Goal: Contribute content: Add original content to the website for others to see

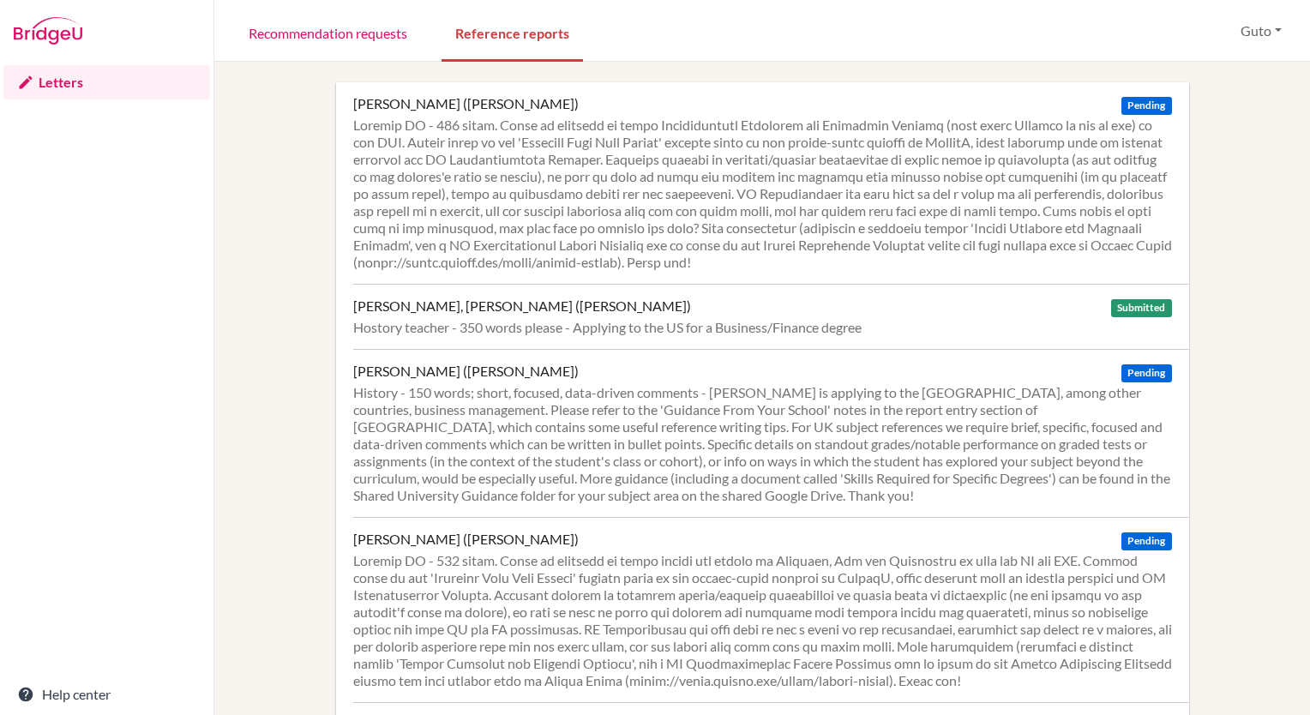
scroll to position [86, 0]
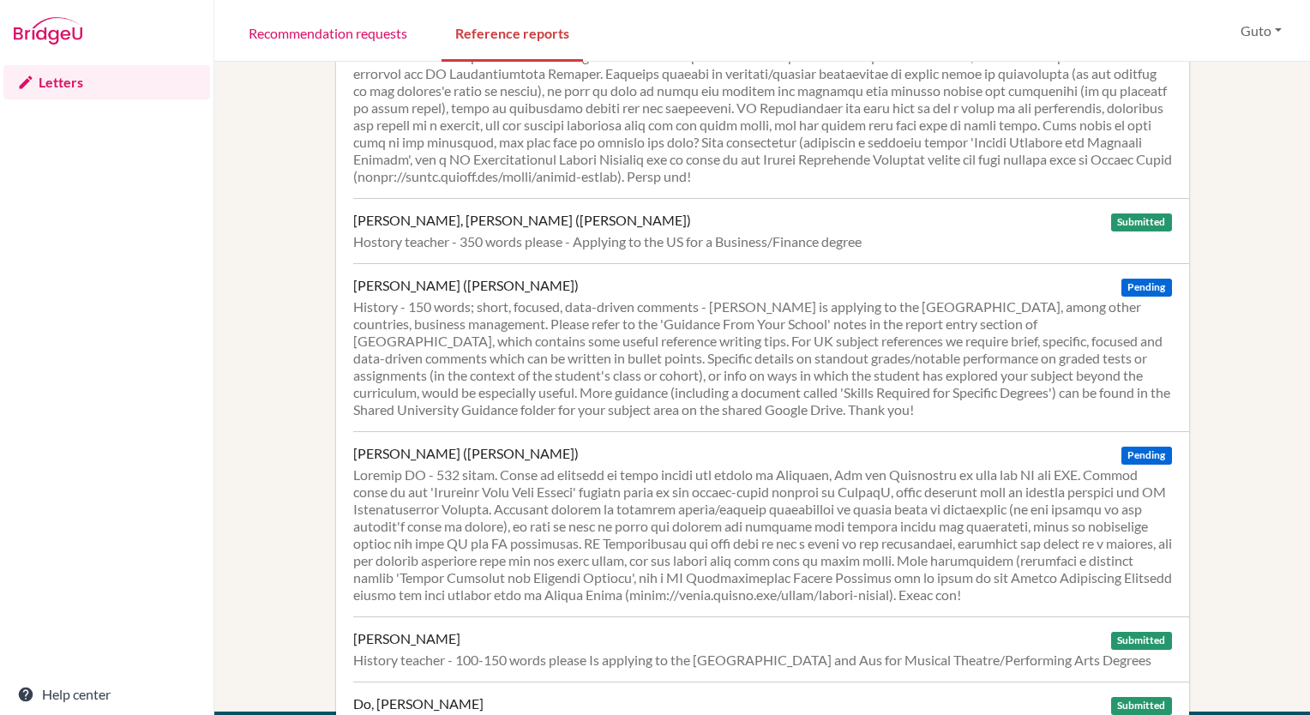
click at [831, 530] on div at bounding box center [762, 534] width 819 height 137
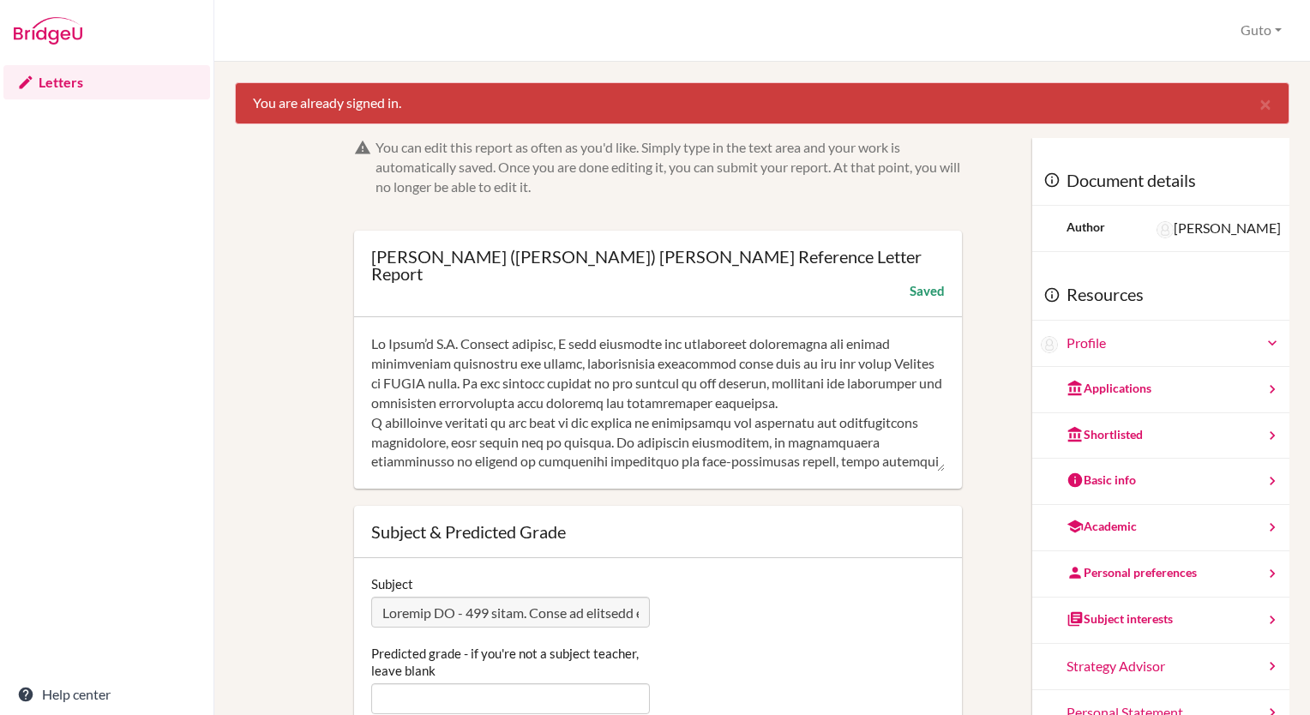
click at [851, 393] on textarea at bounding box center [658, 402] width 574 height 137
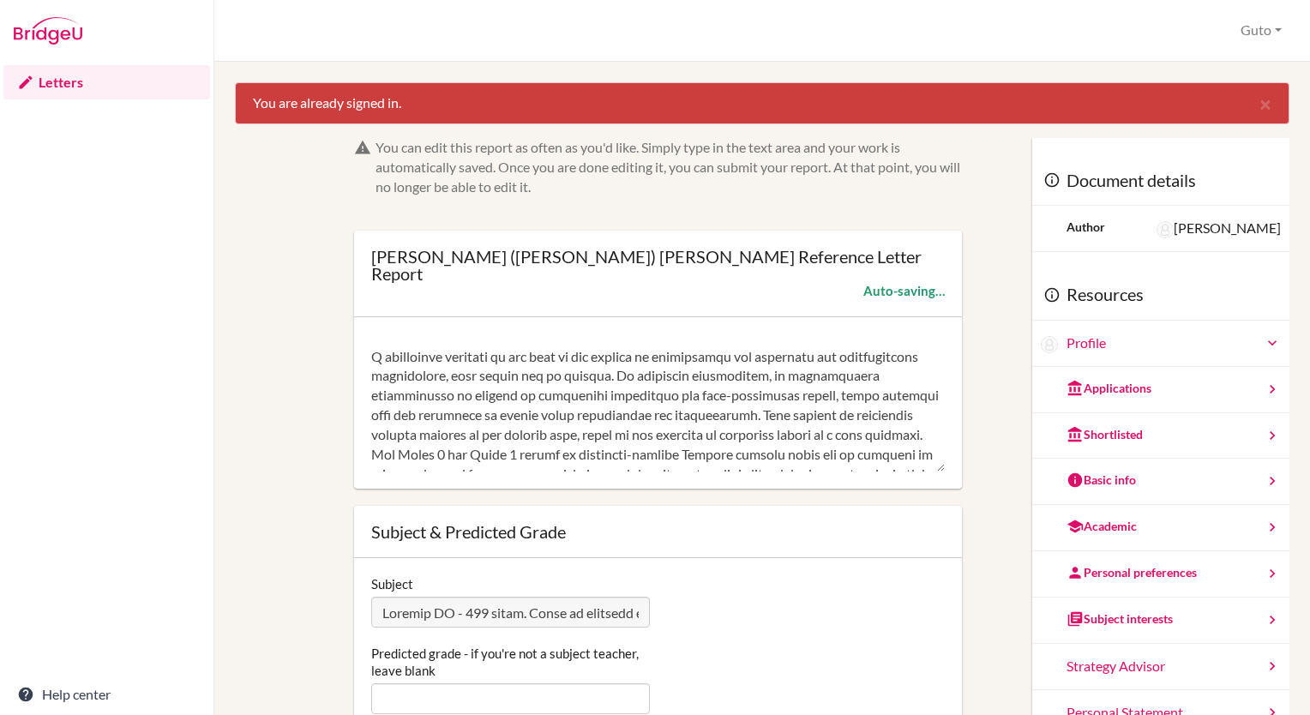
scroll to position [172, 0]
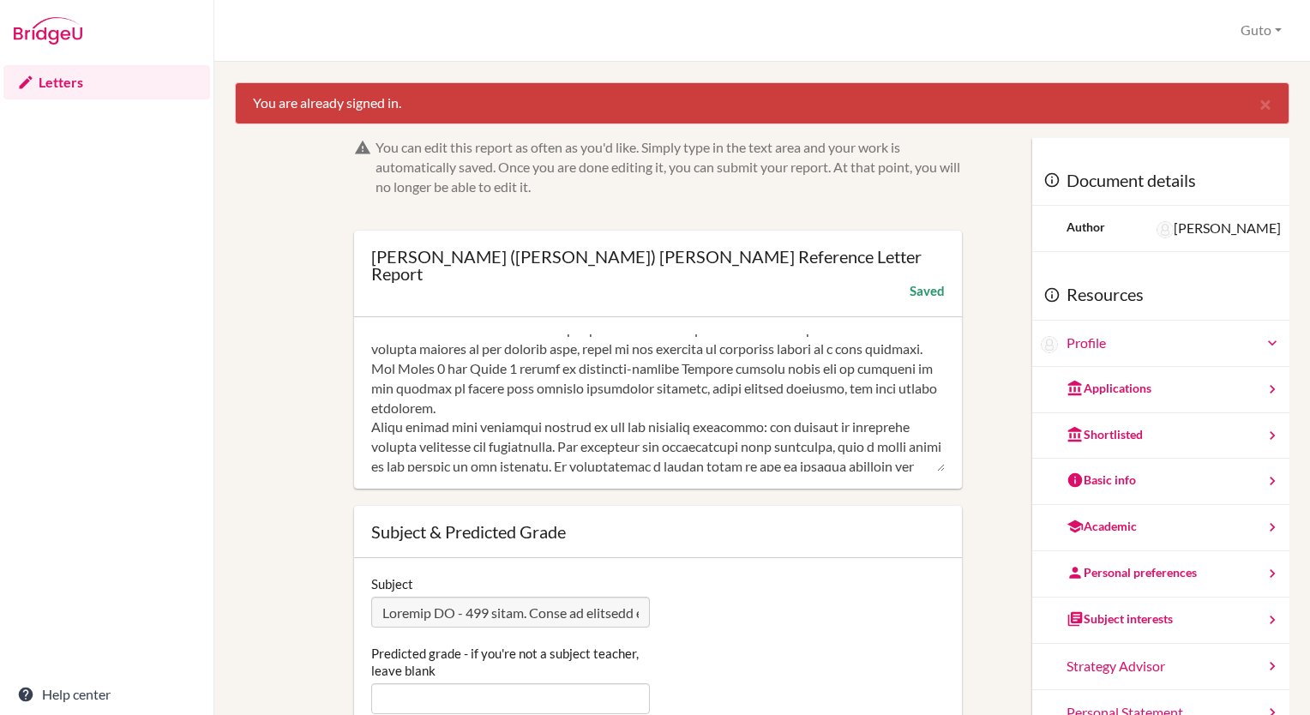
click at [689, 403] on textarea at bounding box center [658, 402] width 574 height 137
click at [673, 389] on textarea at bounding box center [658, 402] width 574 height 137
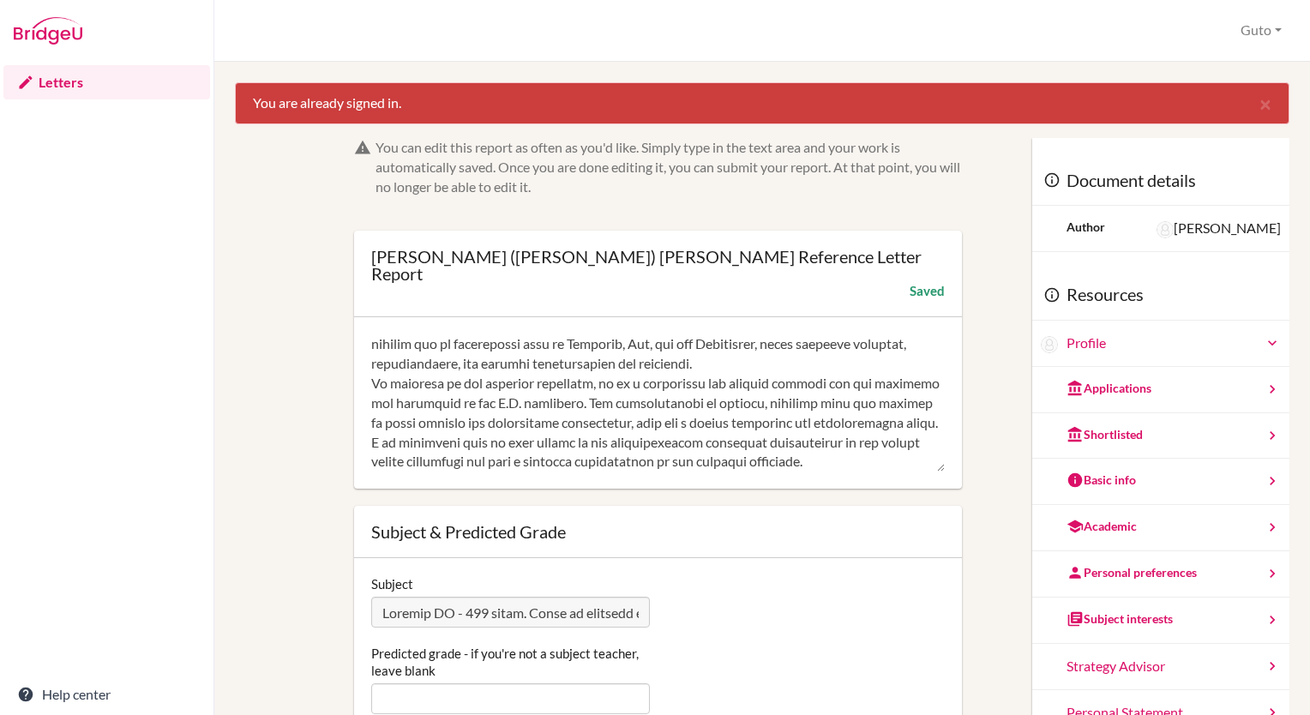
scroll to position [326, 0]
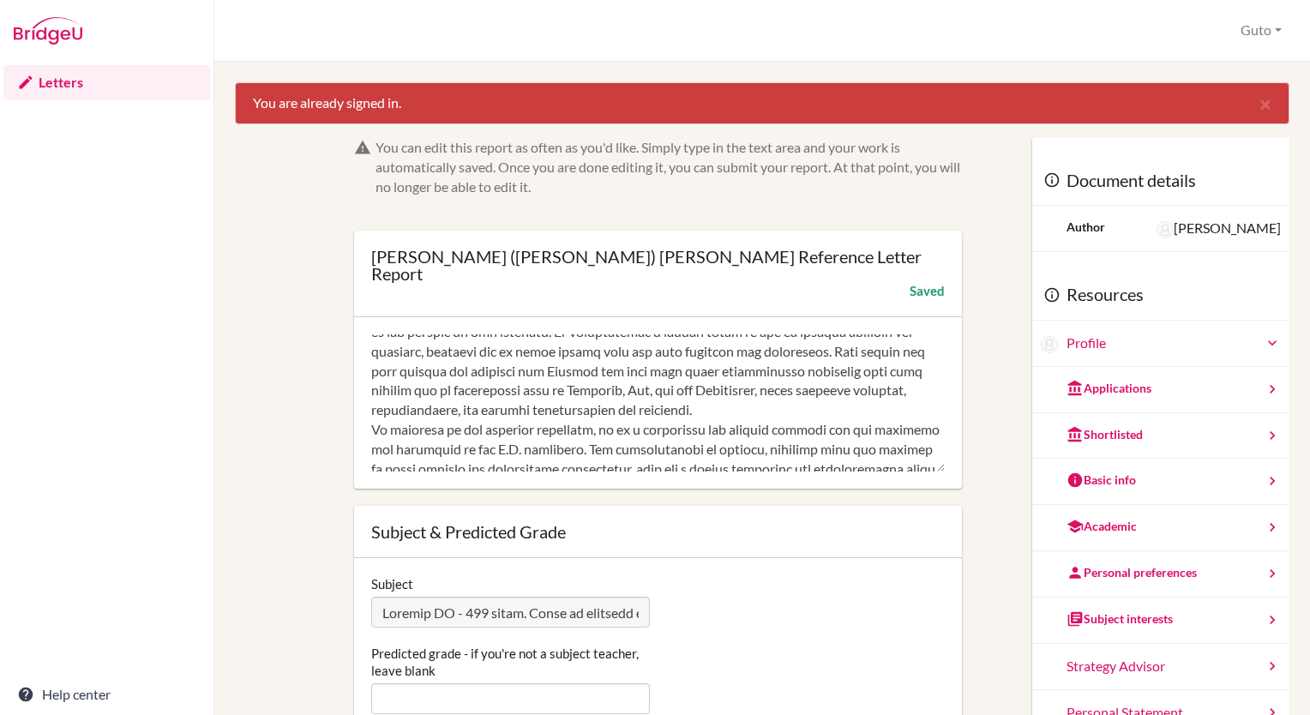
click at [371, 413] on textarea at bounding box center [658, 402] width 574 height 137
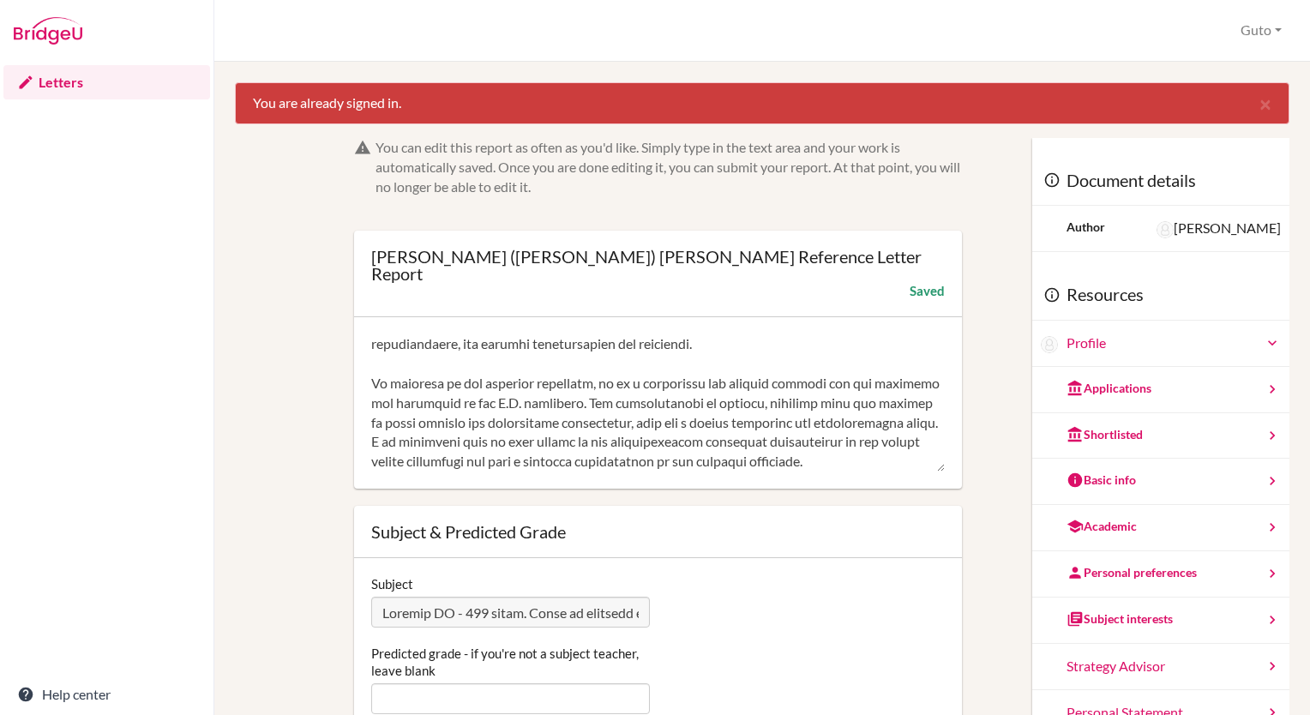
scroll to position [174, 0]
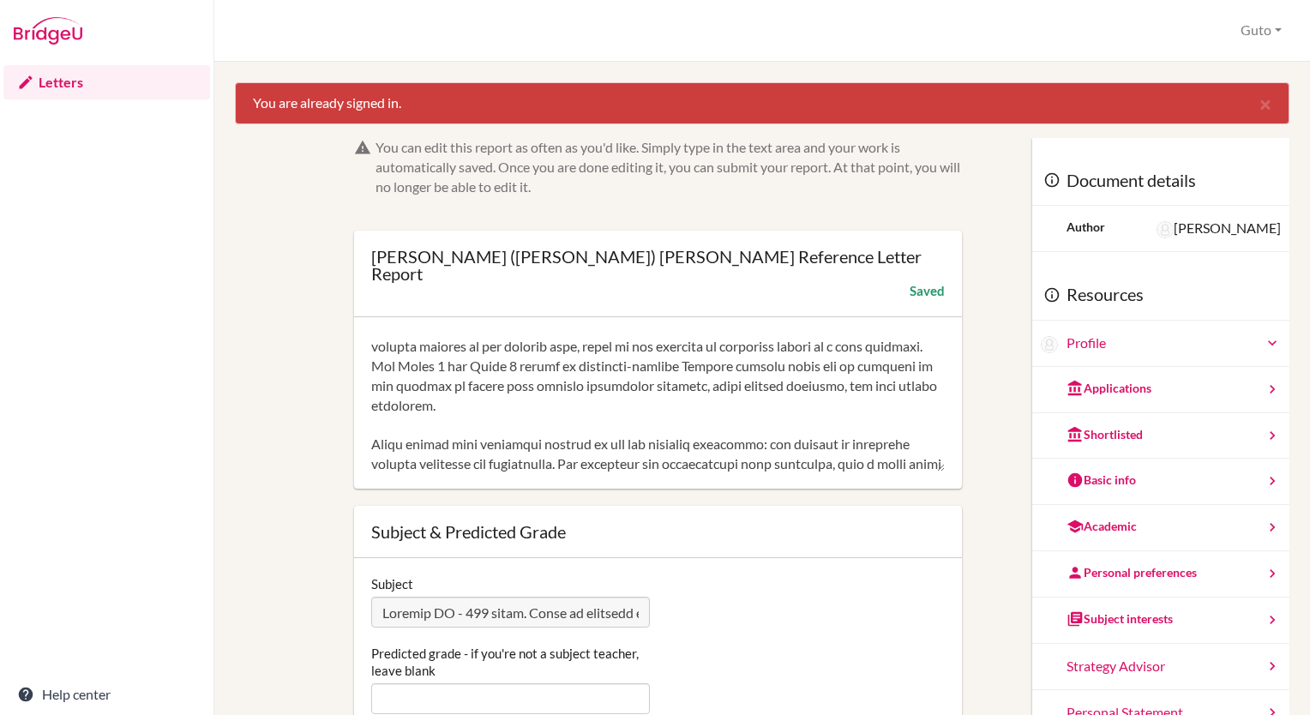
type textarea "As Alvin’s I.B. History teacher, I have witnessed his consistent development an…"
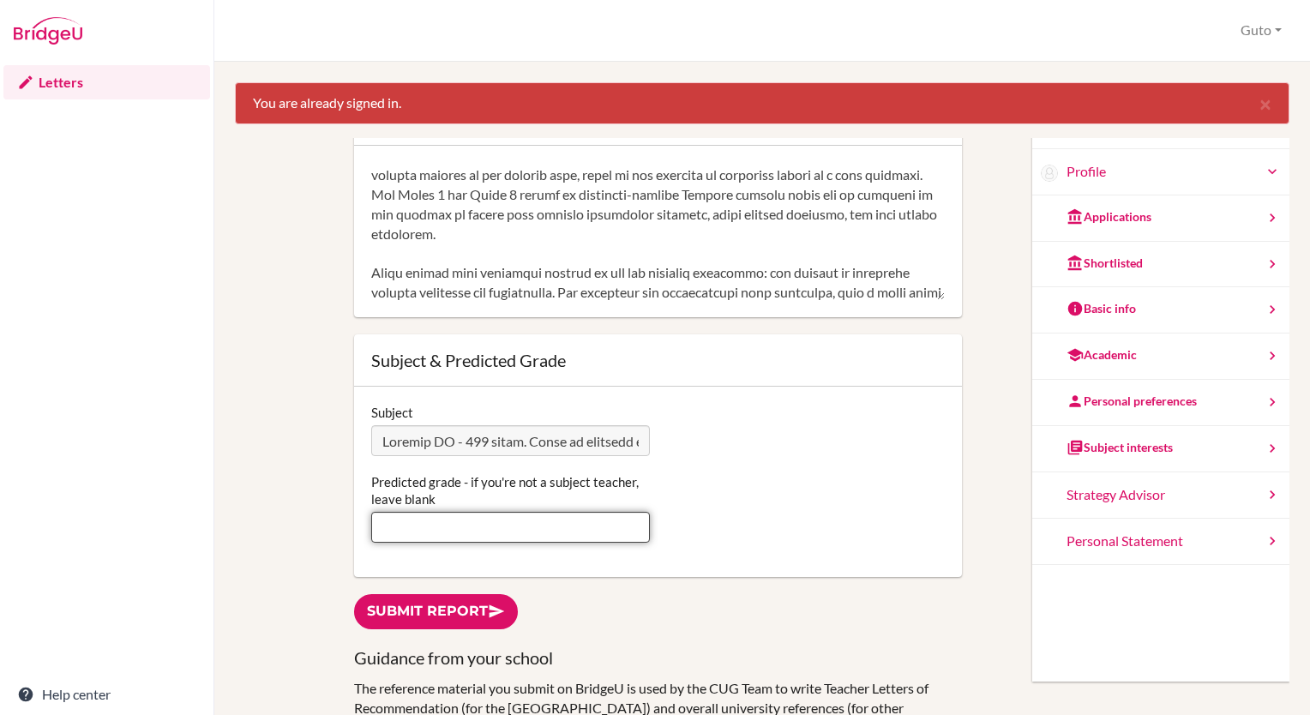
click at [455, 516] on input "Predicted grade - if you're not a subject teacher, leave blank" at bounding box center [510, 527] width 278 height 31
type input "6"
click at [478, 594] on link "Submit report" at bounding box center [436, 611] width 164 height 35
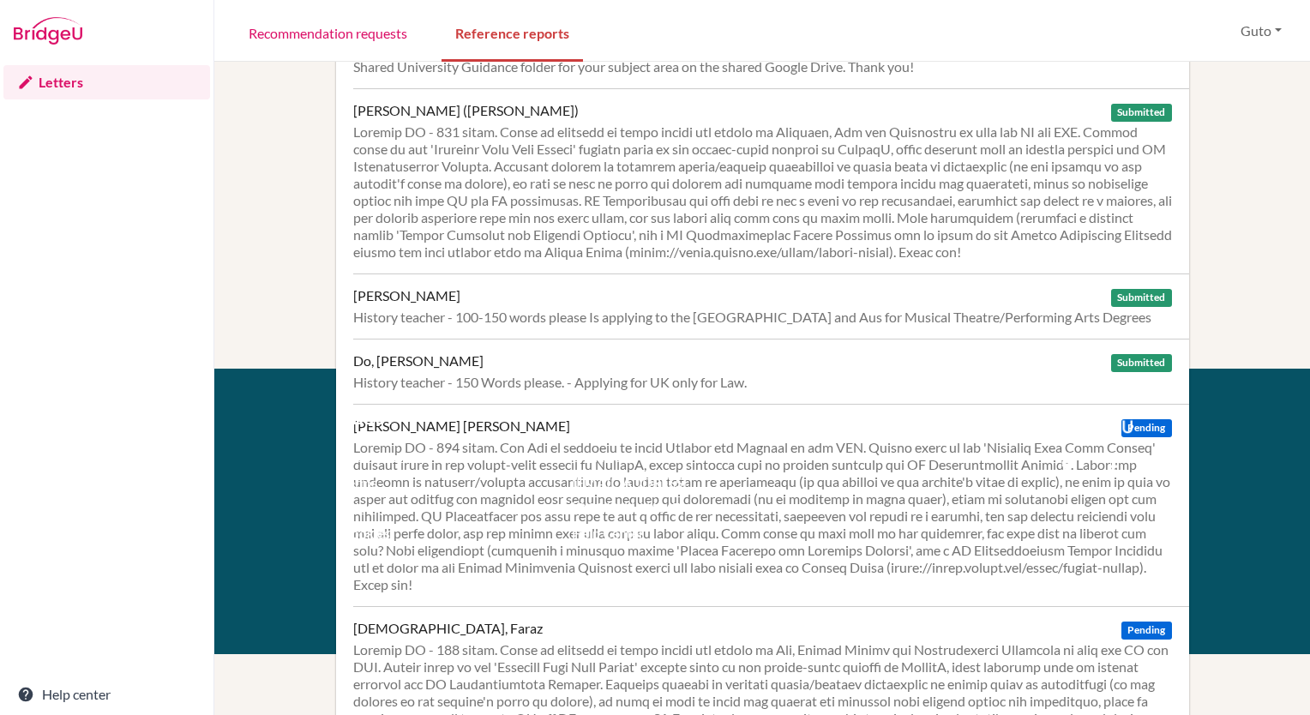
scroll to position [600, 0]
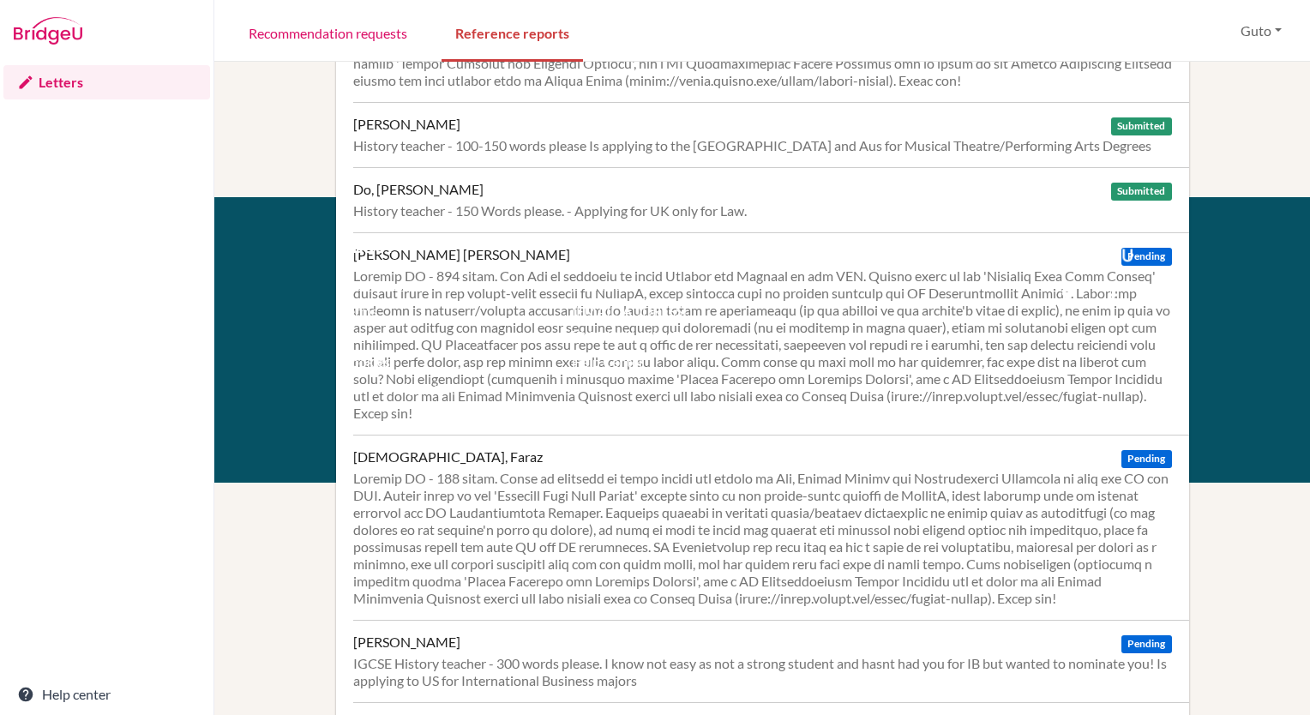
click at [612, 352] on div at bounding box center [762, 345] width 819 height 154
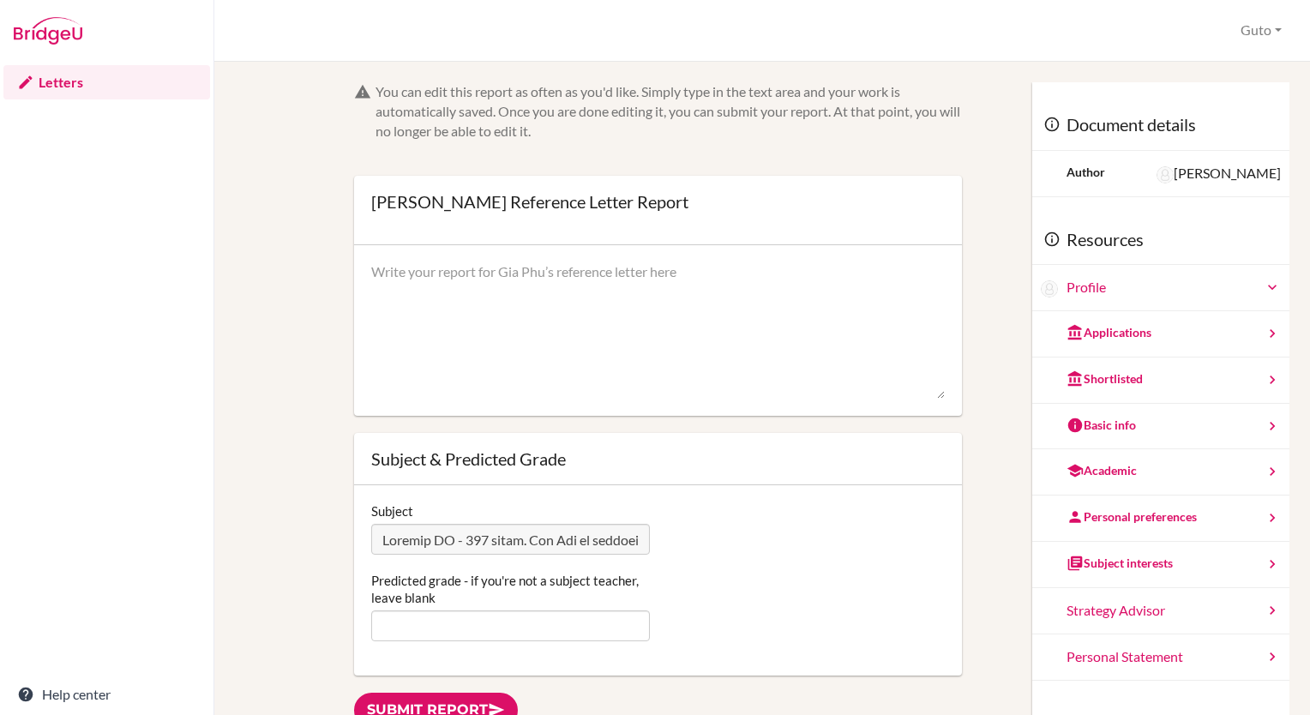
click at [445, 310] on textarea at bounding box center [658, 330] width 574 height 137
paste textarea "I have had the privilege of teaching Gia Phu in the International Baccalaureate…"
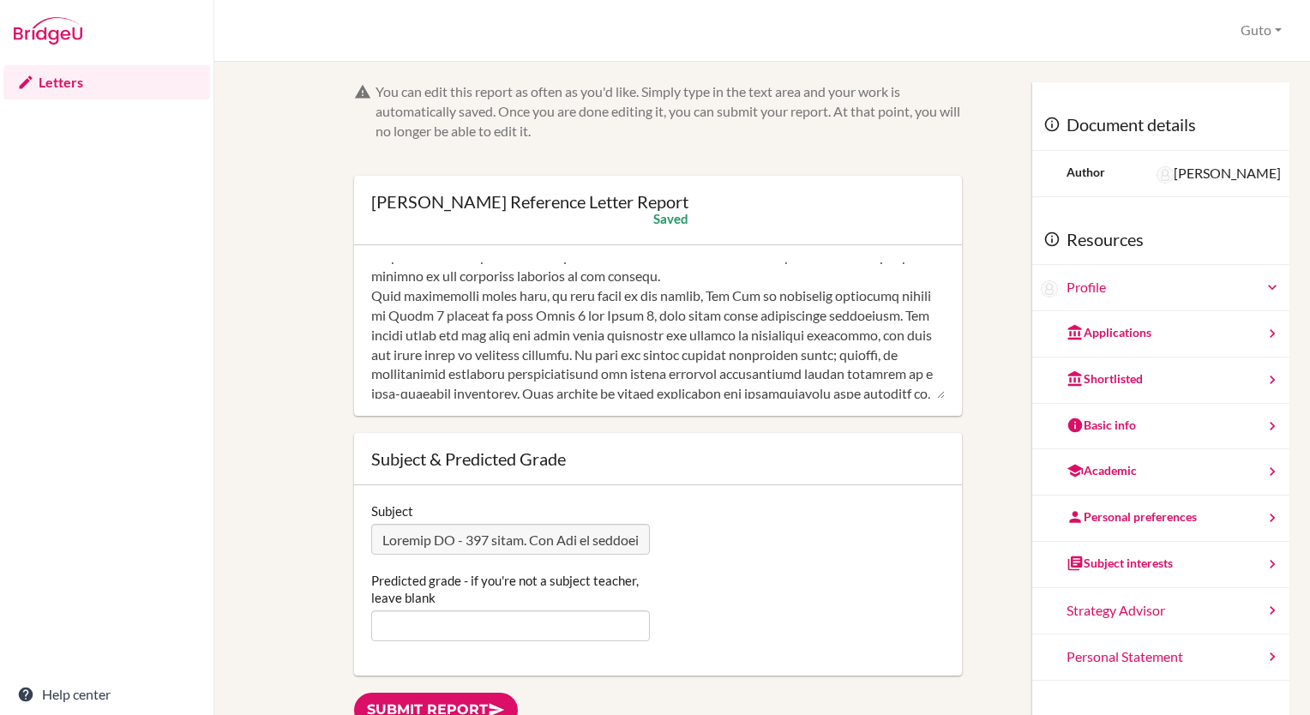
scroll to position [86, 0]
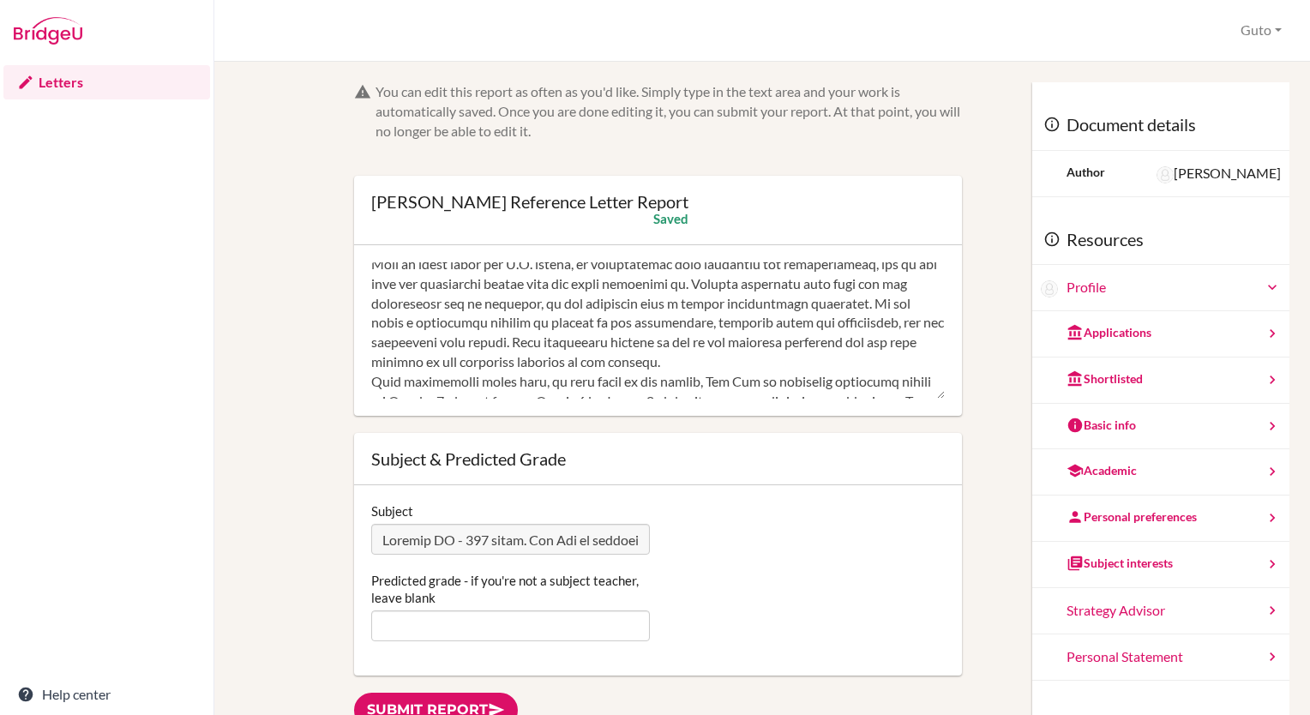
click at [846, 367] on textarea at bounding box center [658, 330] width 574 height 137
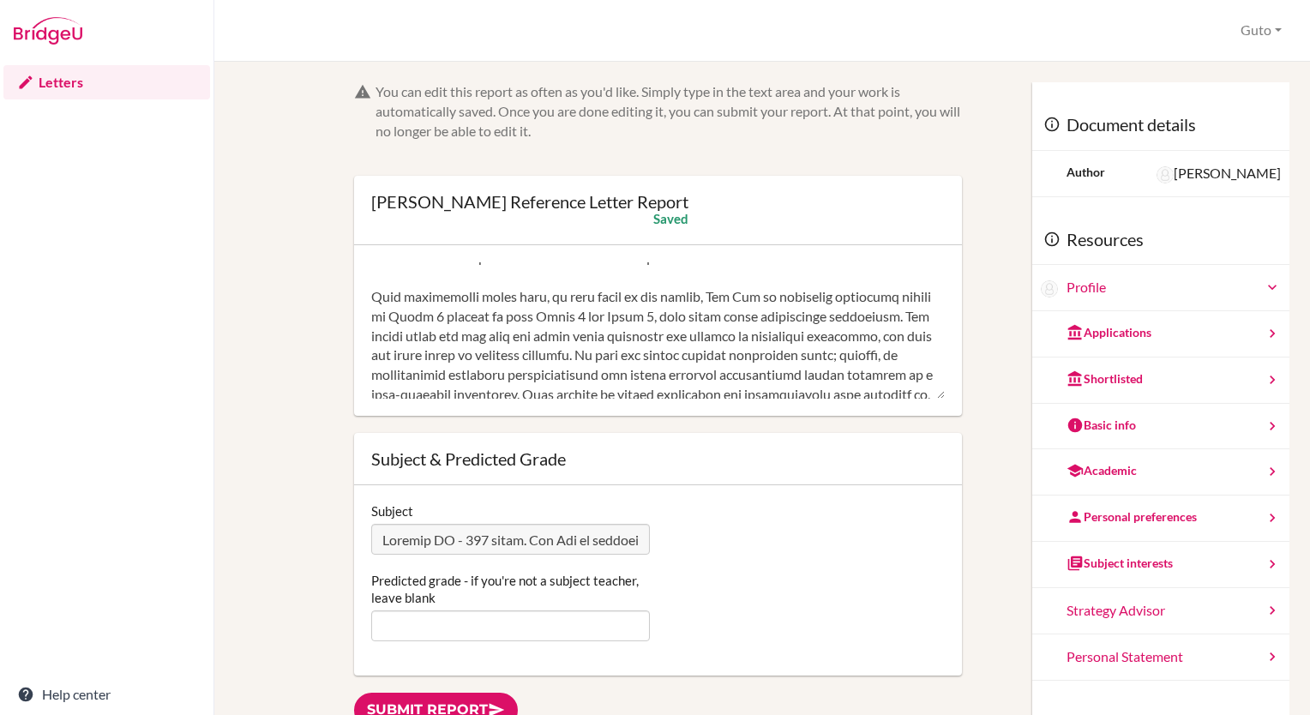
scroll to position [276, 0]
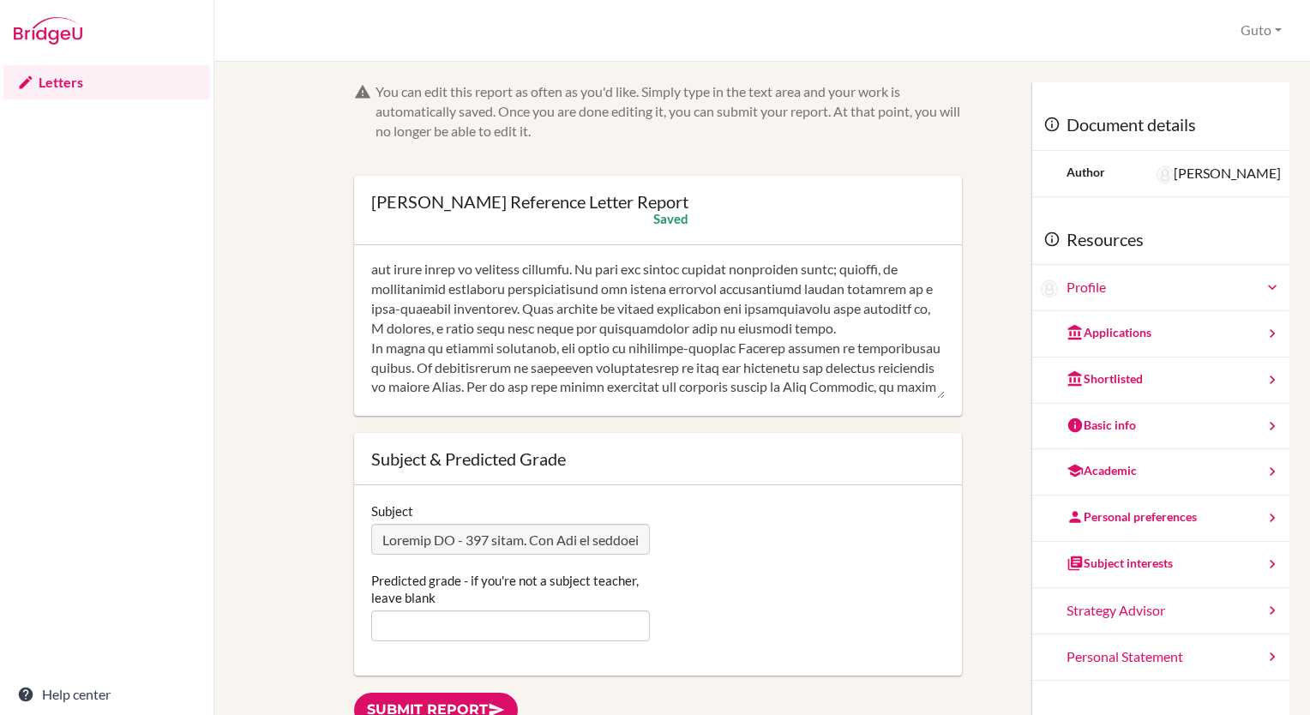
click at [474, 349] on textarea at bounding box center [658, 330] width 574 height 137
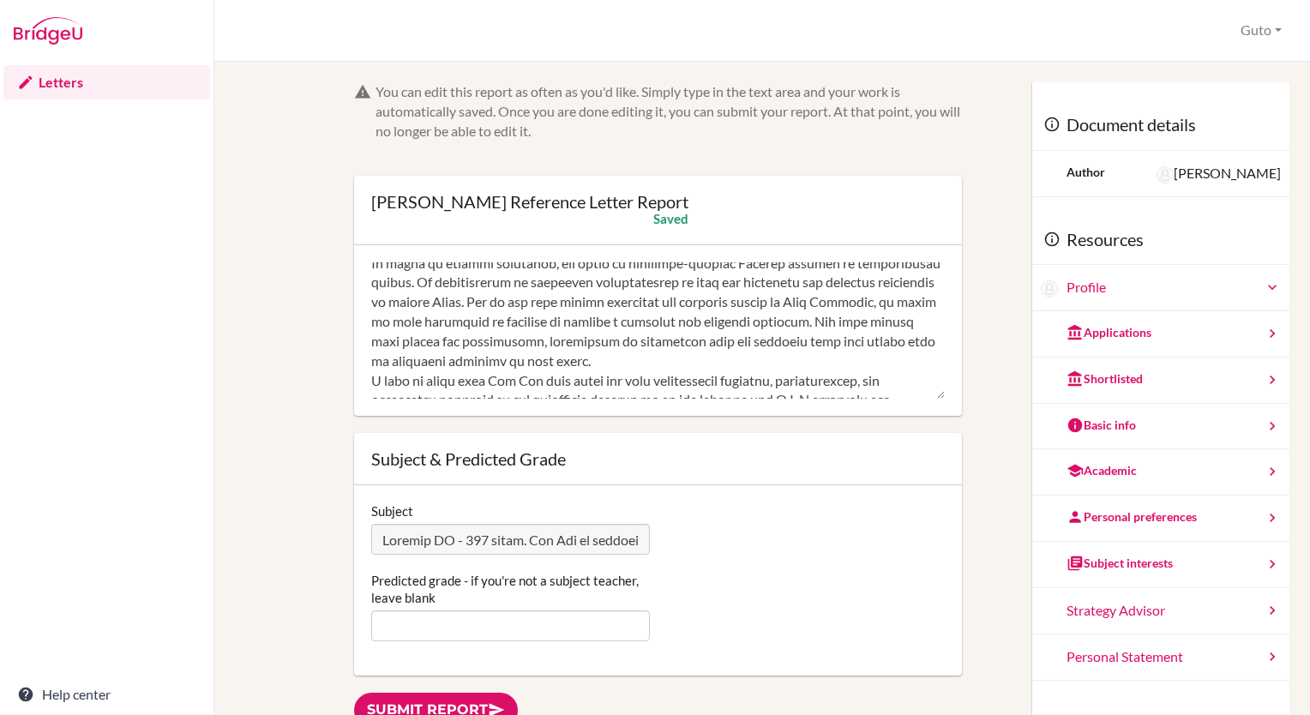
scroll to position [450, 0]
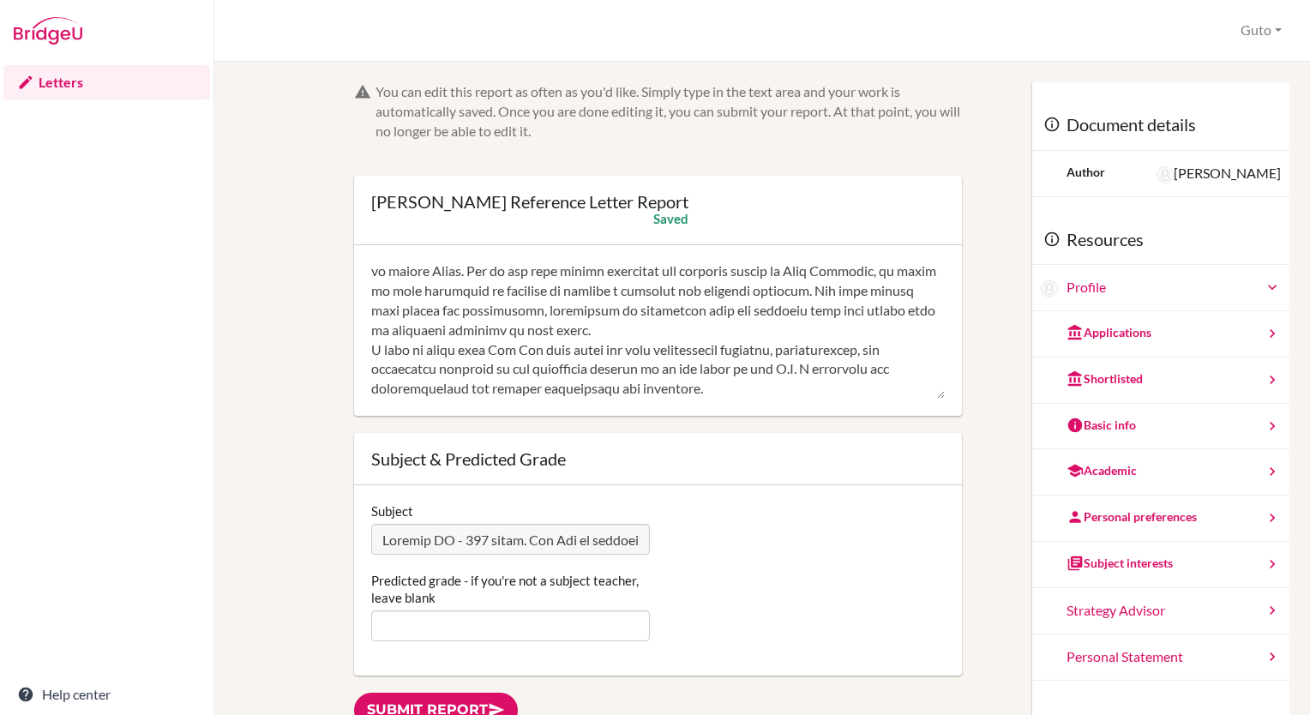
click at [816, 310] on textarea at bounding box center [658, 330] width 574 height 137
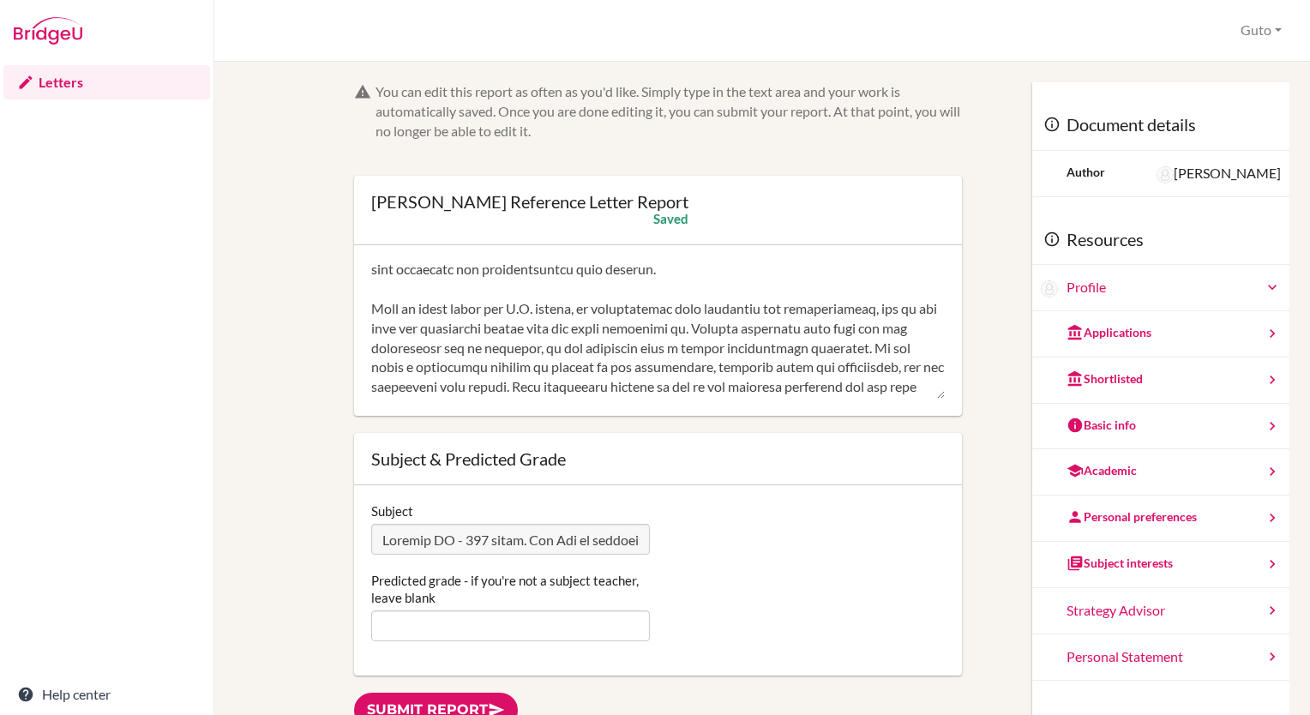
scroll to position [0, 0]
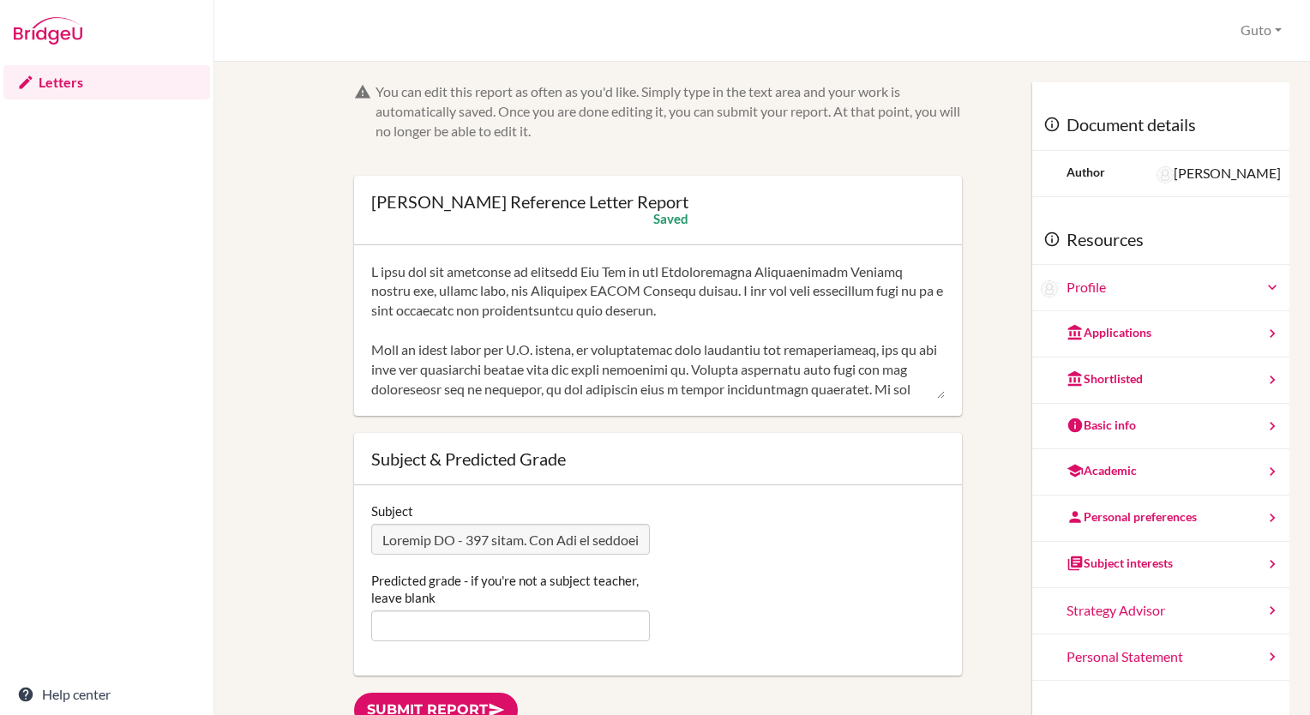
type textarea "I have had the privilege of teaching Gia Phu in the International Baccalaureate…"
click at [497, 610] on div "Predicted grade - if you're not a subject teacher, leave blank" at bounding box center [510, 606] width 295 height 69
click at [497, 623] on input "Predicted grade - if you're not a subject teacher, leave blank" at bounding box center [510, 626] width 278 height 31
type input "7"
click at [740, 575] on div "Predicted grade - if you're not a subject teacher, leave blank 7" at bounding box center [658, 606] width 591 height 69
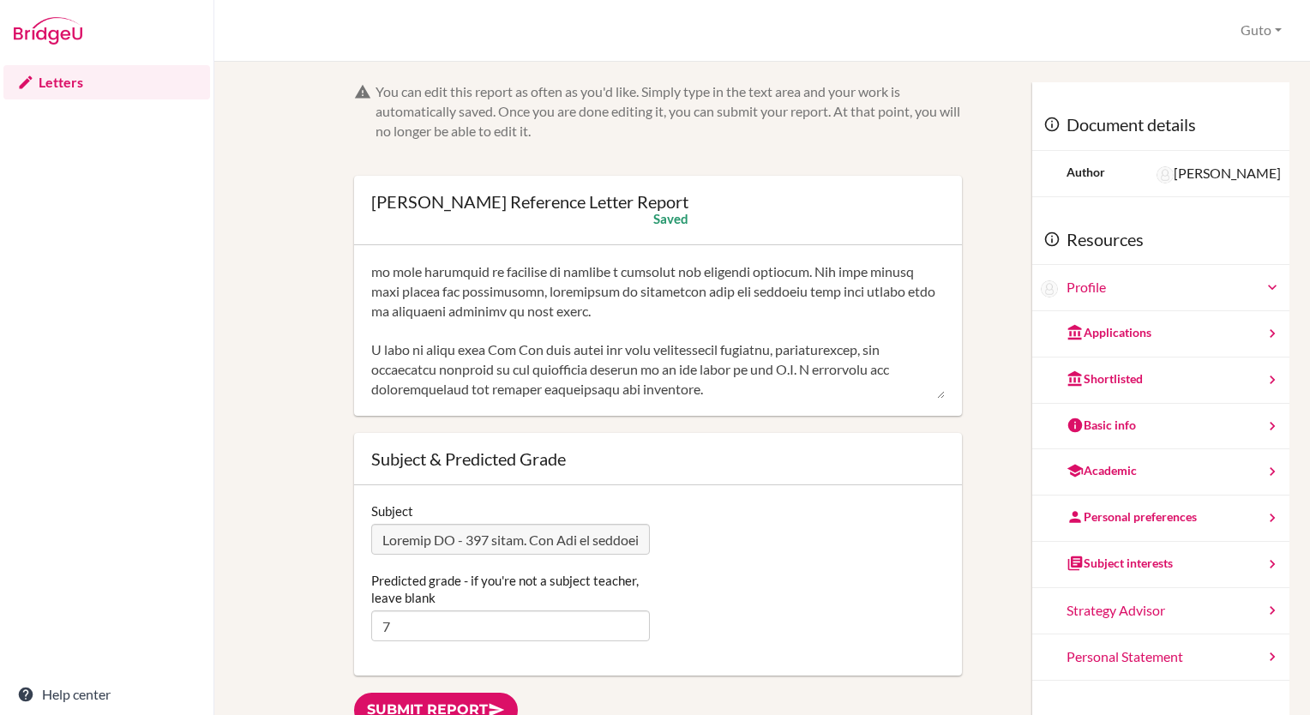
scroll to position [172, 0]
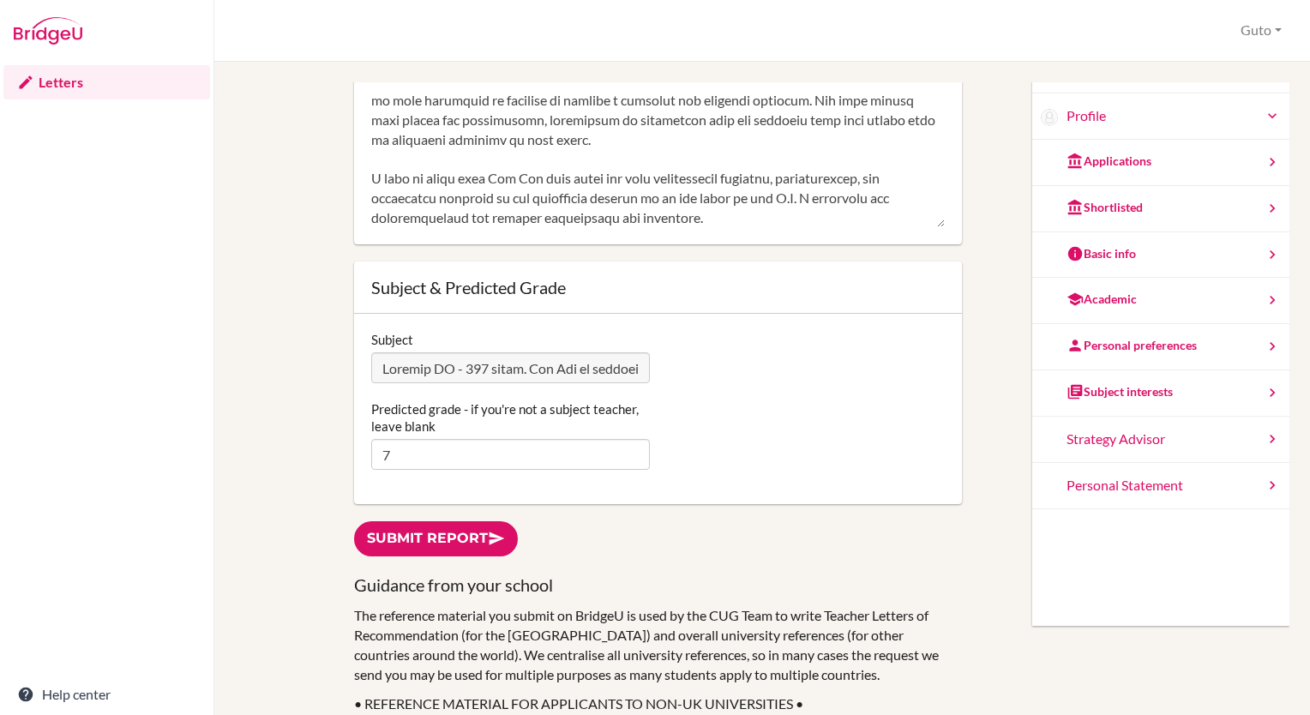
click at [454, 539] on link "Submit report" at bounding box center [436, 538] width 164 height 35
